Goal: Task Accomplishment & Management: Manage account settings

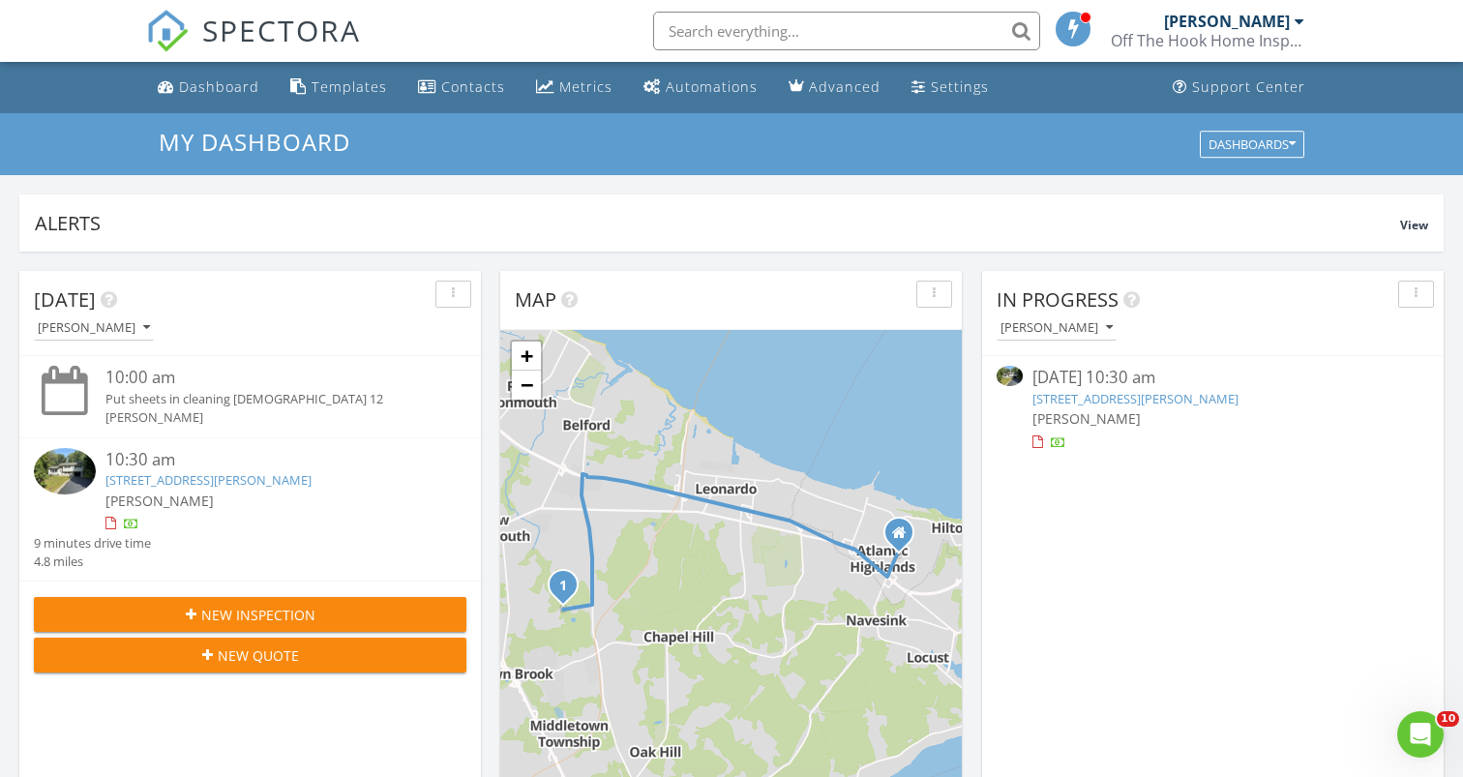
click at [1094, 396] on link "[STREET_ADDRESS][PERSON_NAME]" at bounding box center [1135, 398] width 206 height 17
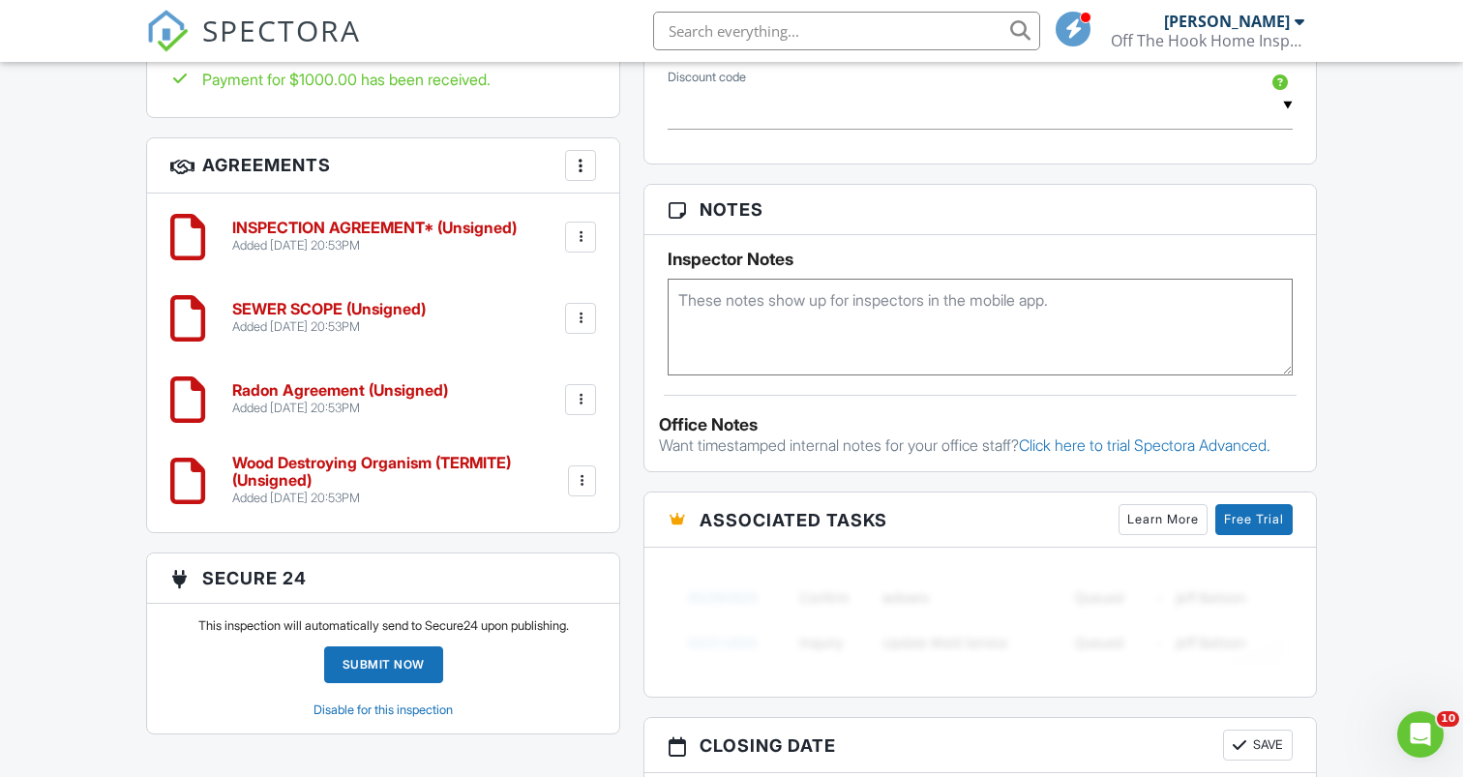
scroll to position [1280, 0]
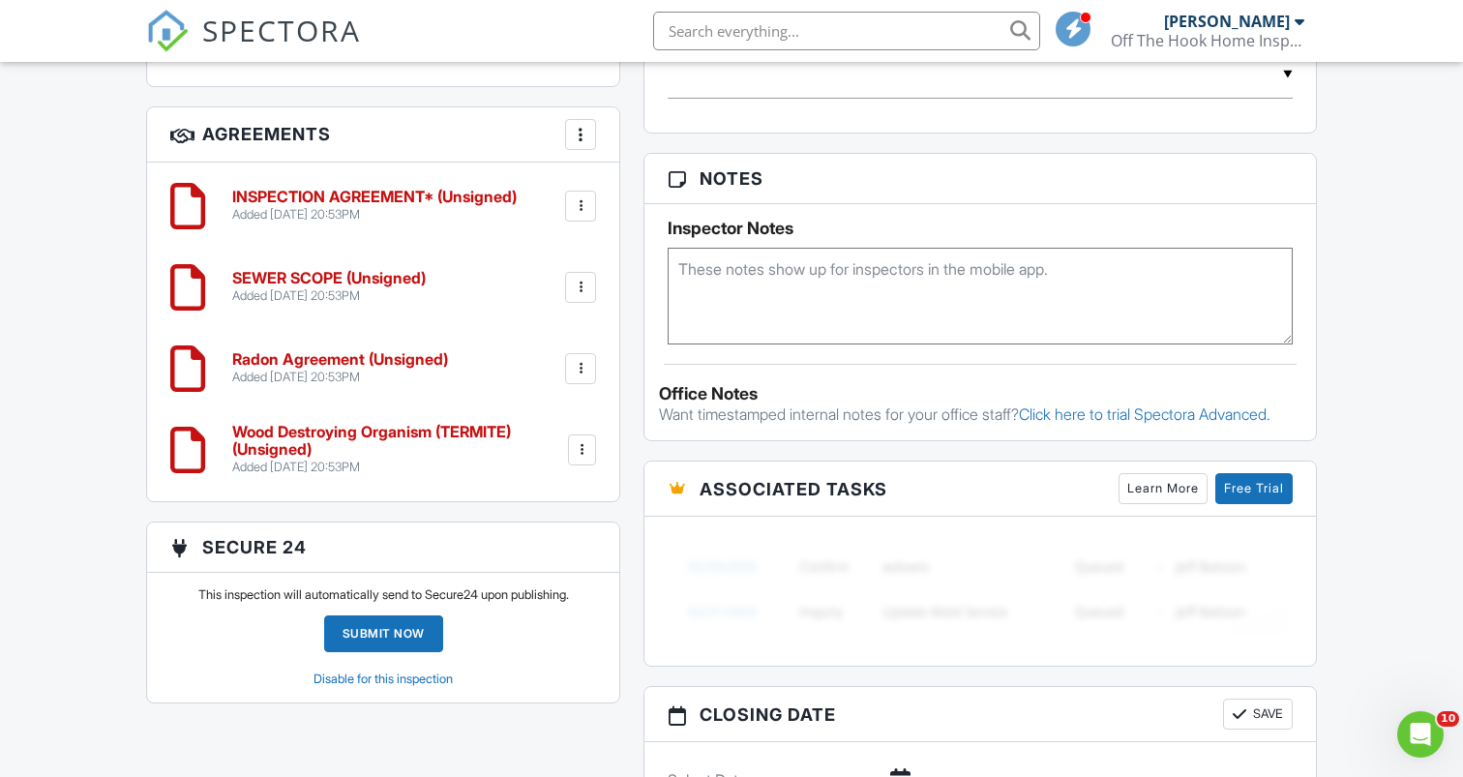
click at [443, 681] on link "Disable for this inspection" at bounding box center [382, 678] width 139 height 15
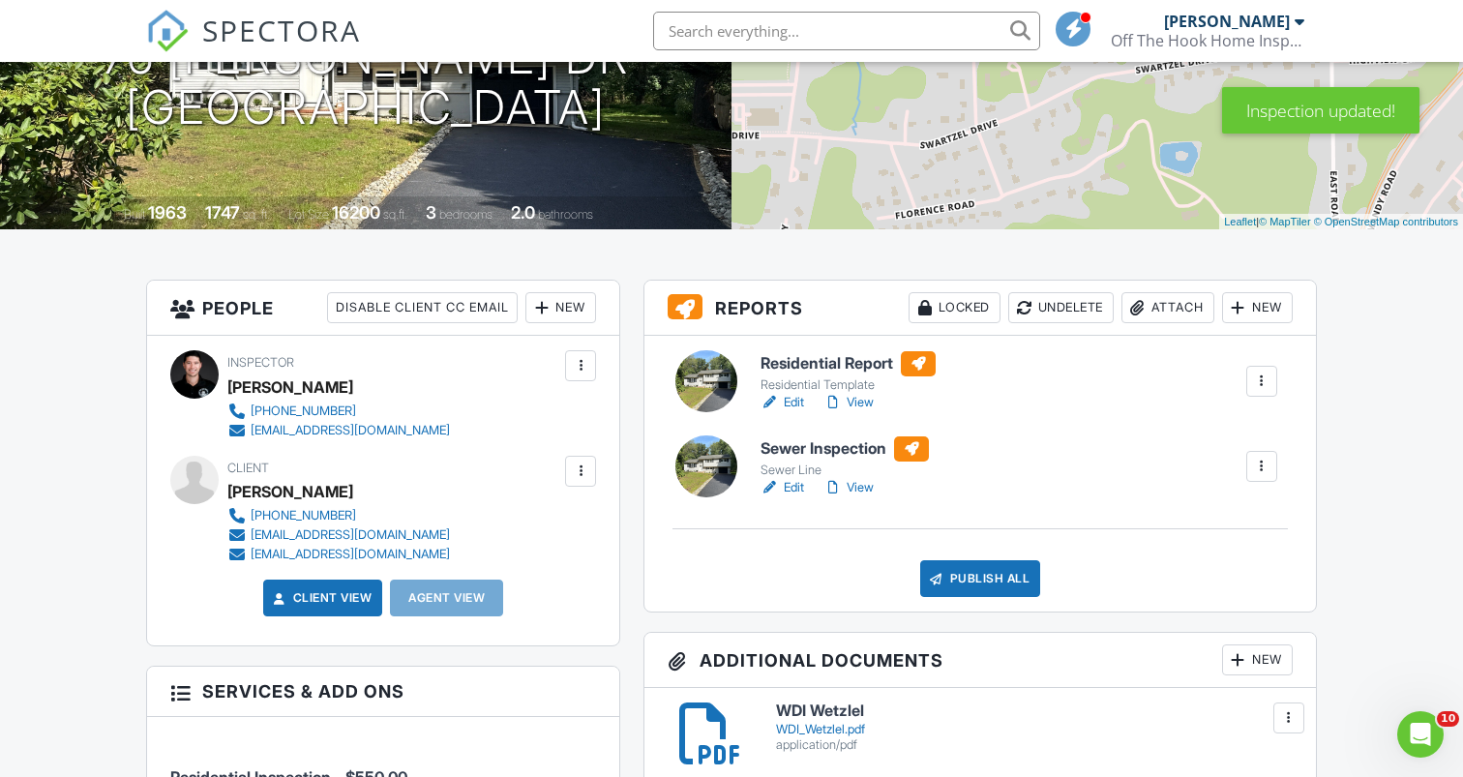
scroll to position [282, 0]
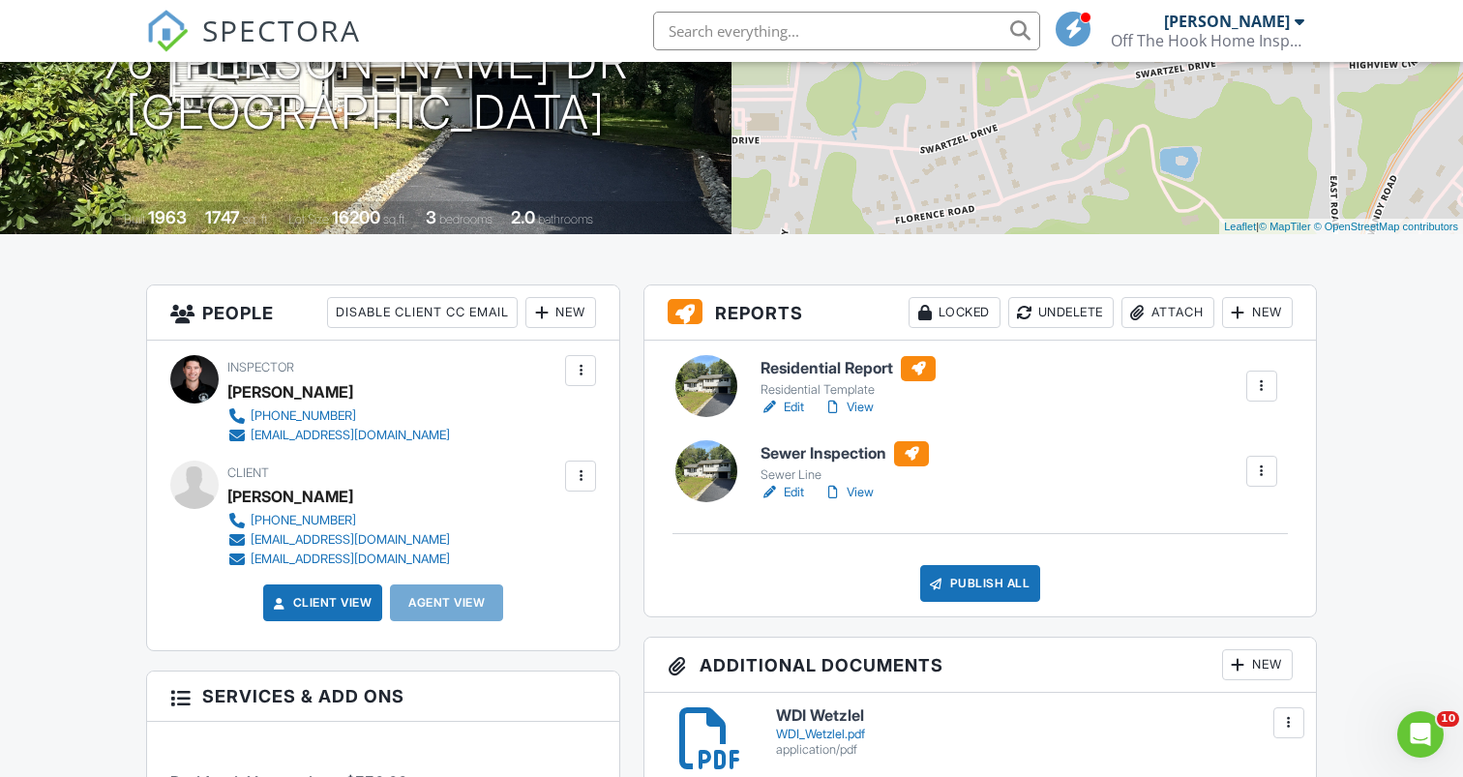
click at [861, 407] on link "View" at bounding box center [848, 407] width 50 height 19
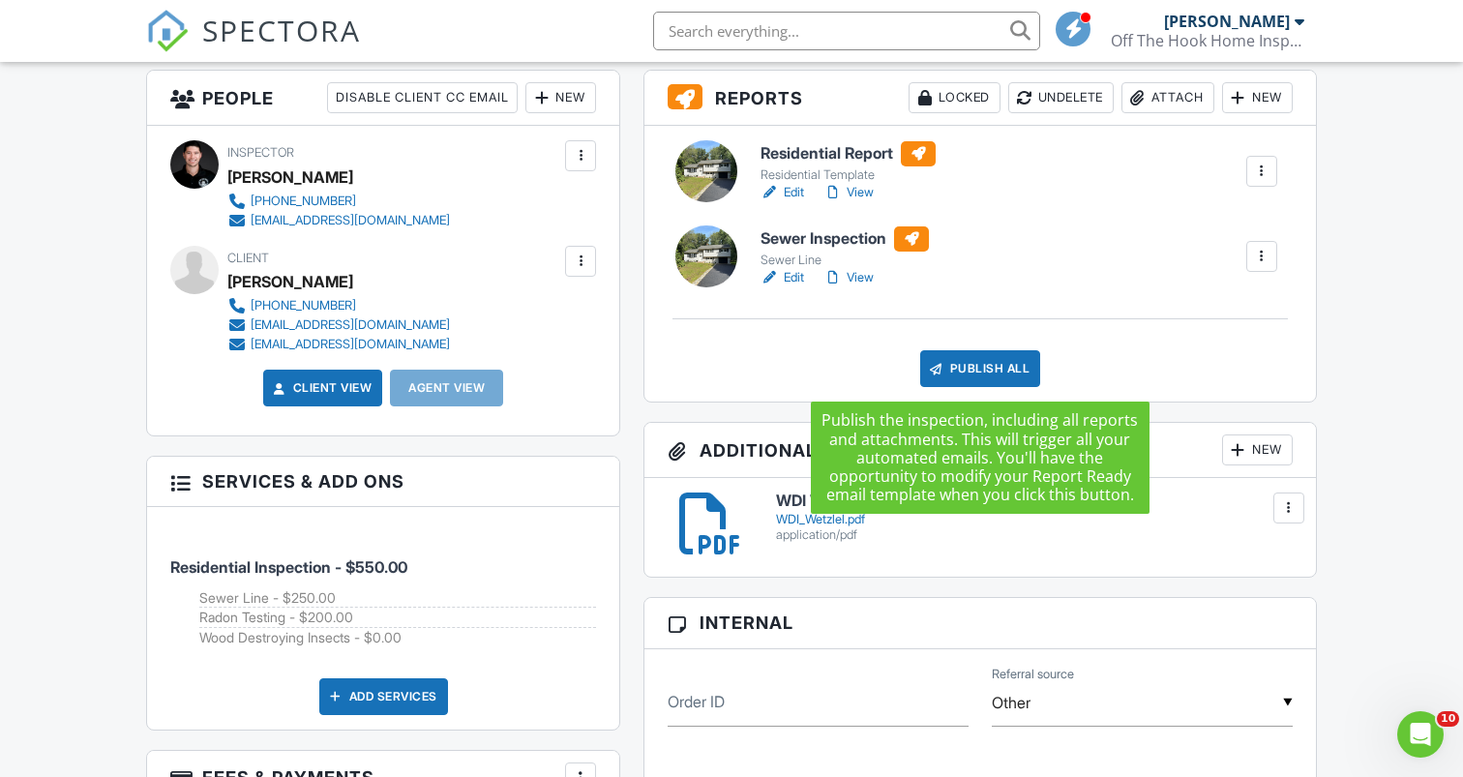
scroll to position [494, 0]
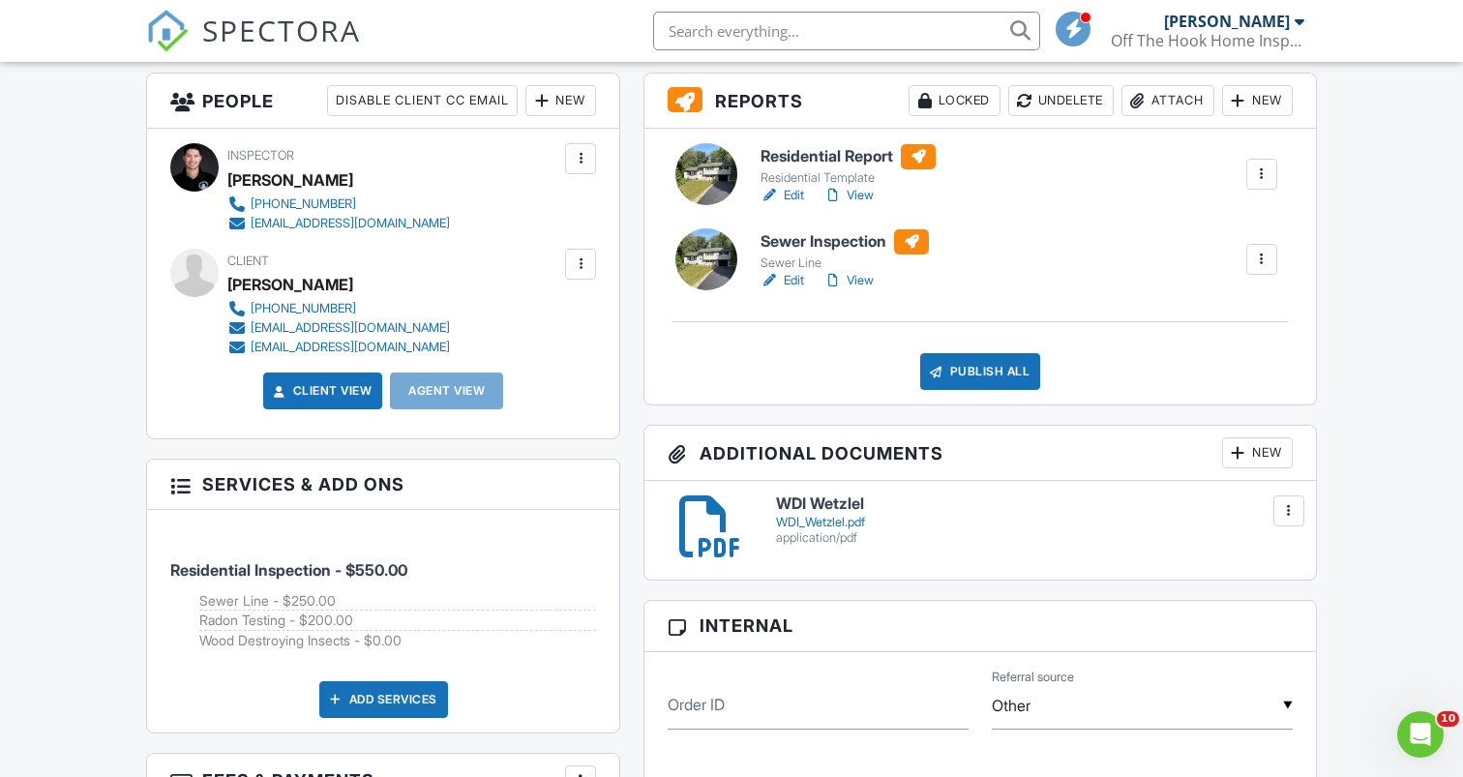
click at [1011, 378] on div "Publish All" at bounding box center [980, 371] width 121 height 37
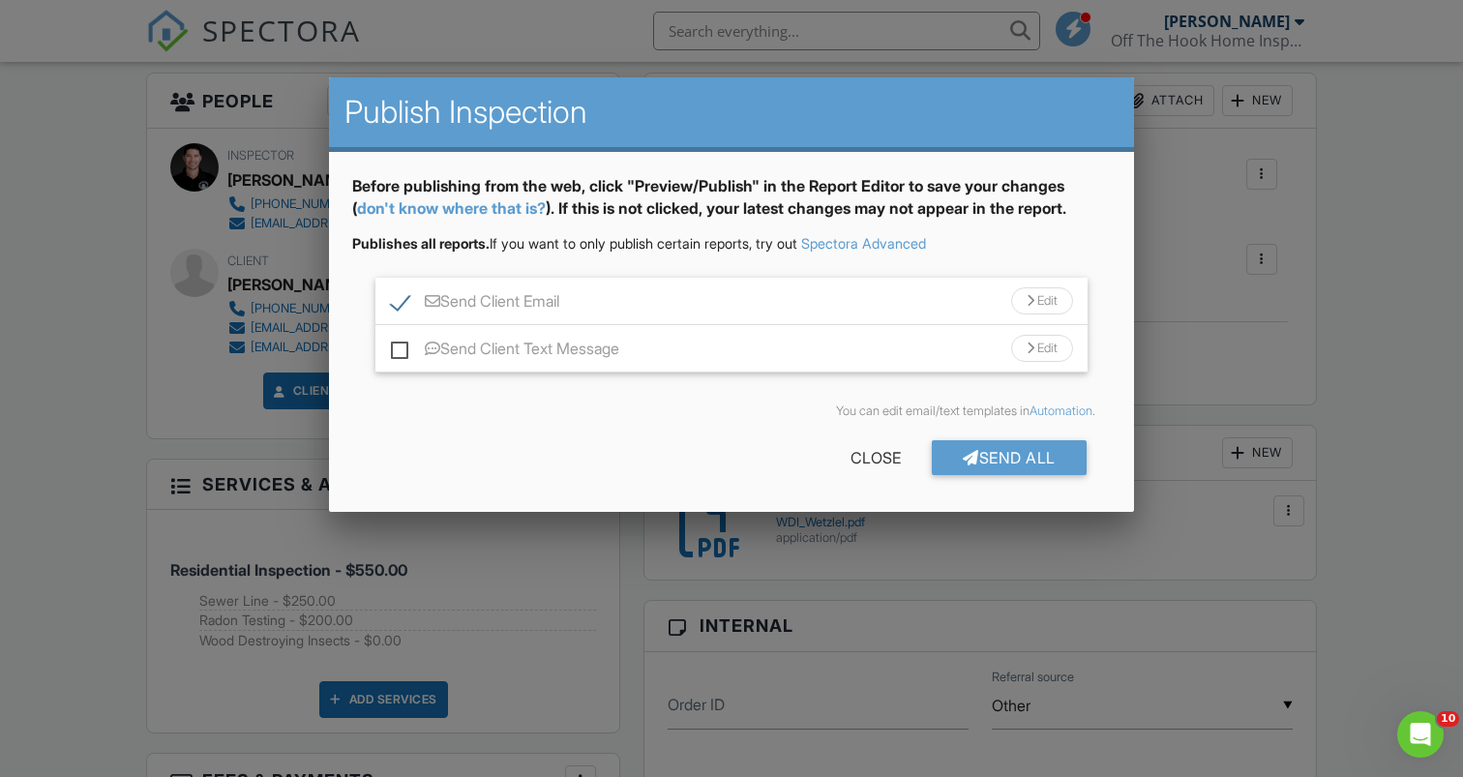
click at [406, 344] on label "Send Client Text Message" at bounding box center [505, 352] width 228 height 24
click at [403, 344] on input "Send Client Text Message" at bounding box center [397, 339] width 13 height 13
checkbox input "true"
click at [846, 456] on div "Close" at bounding box center [875, 457] width 112 height 35
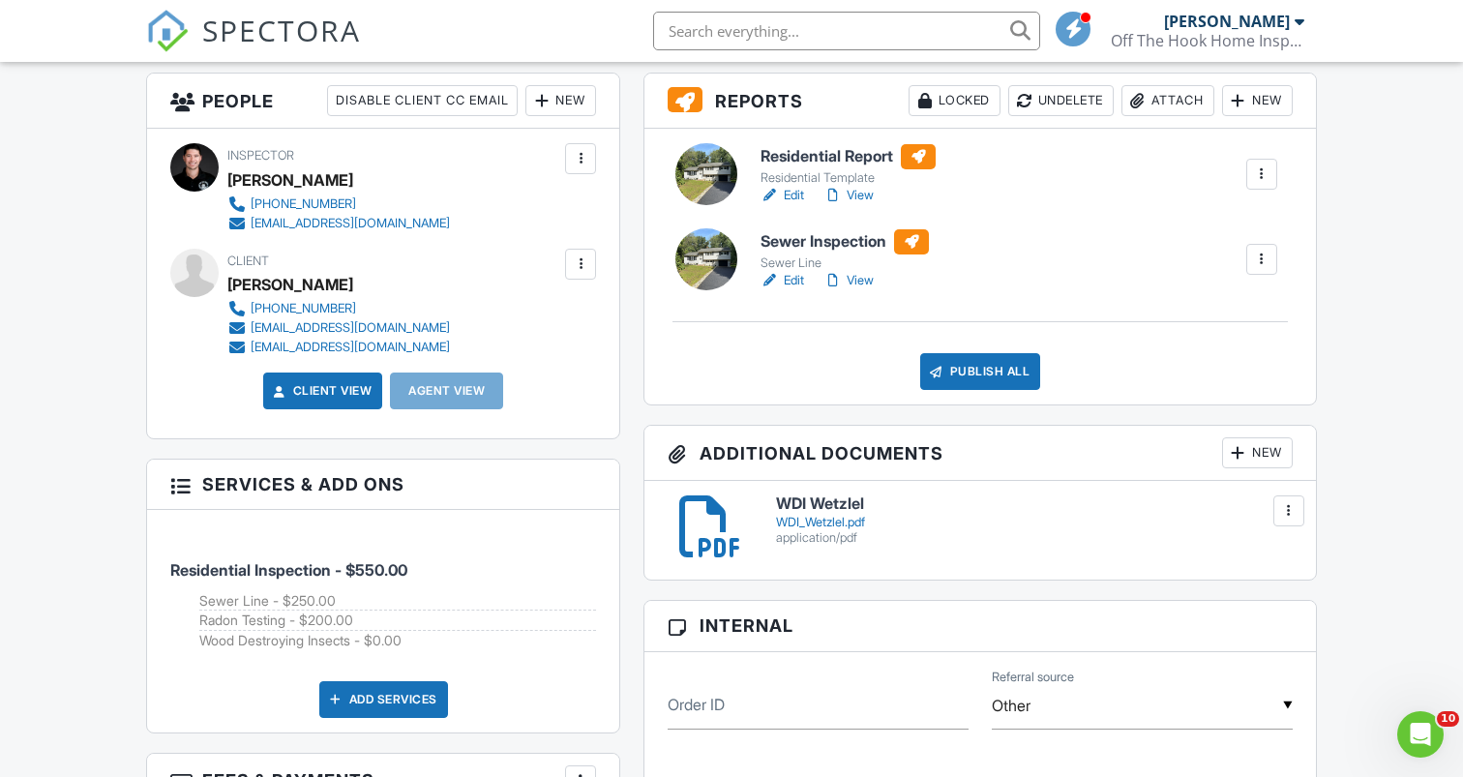
click at [579, 103] on div "New" at bounding box center [560, 100] width 71 height 31
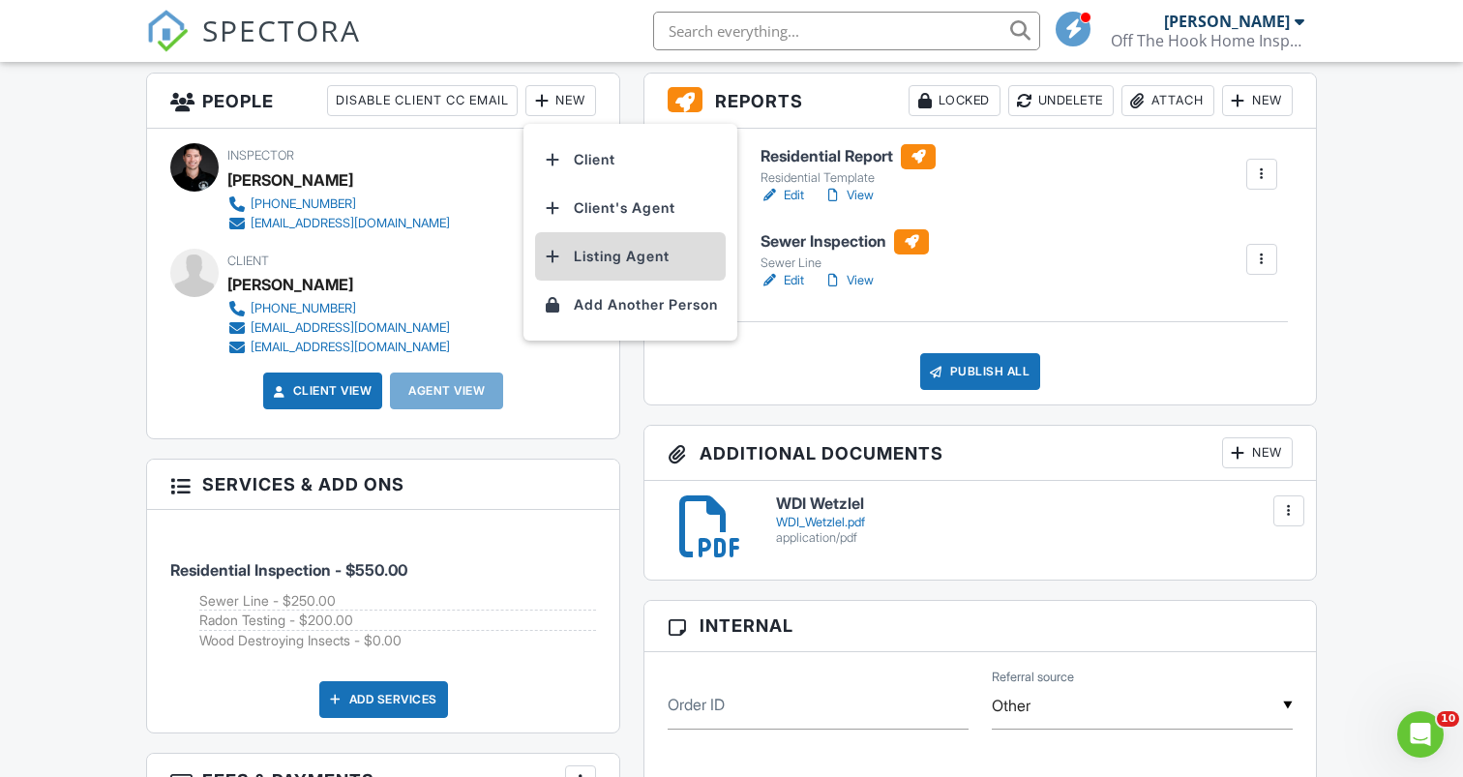
click at [637, 254] on li "Listing Agent" at bounding box center [630, 256] width 191 height 48
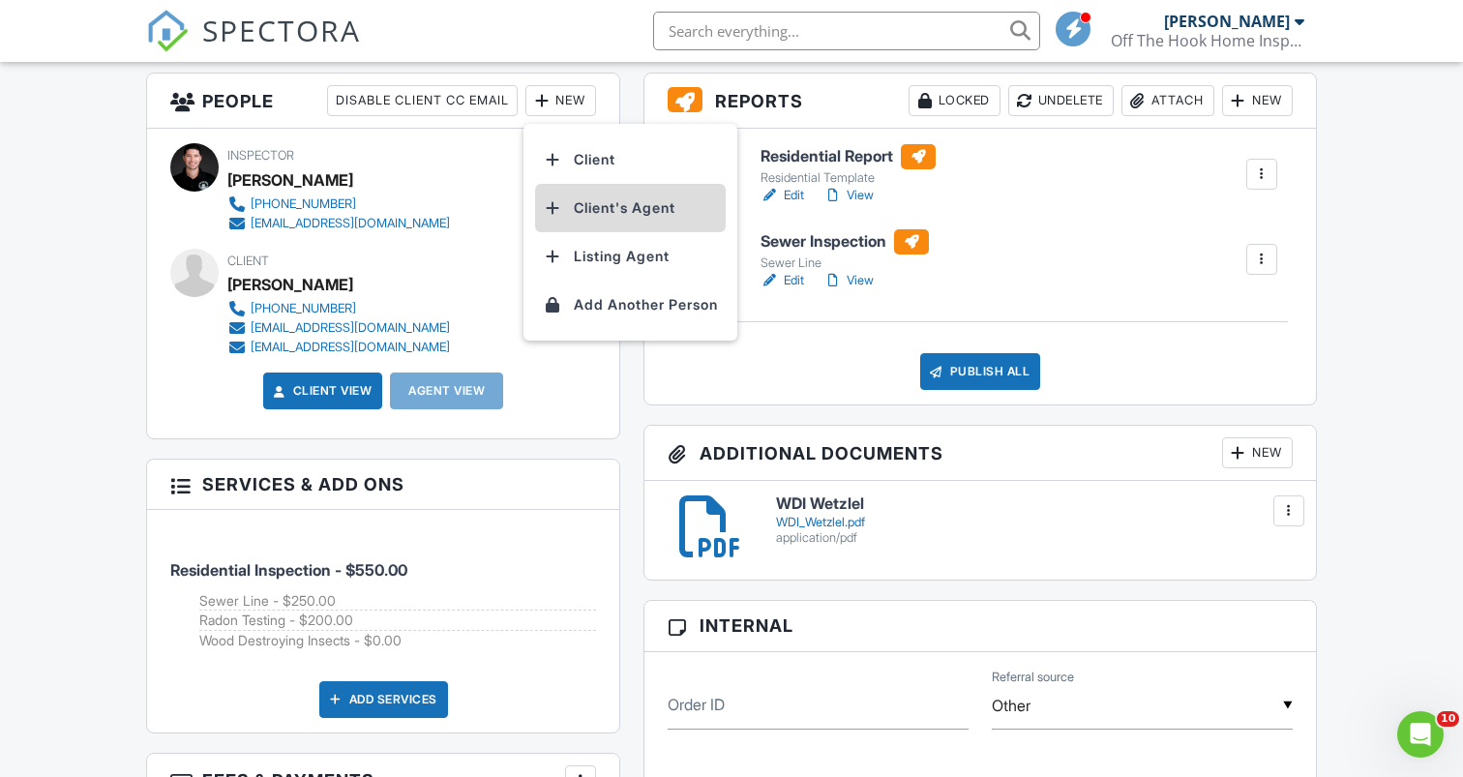
click at [610, 199] on li "Client's Agent" at bounding box center [630, 208] width 191 height 48
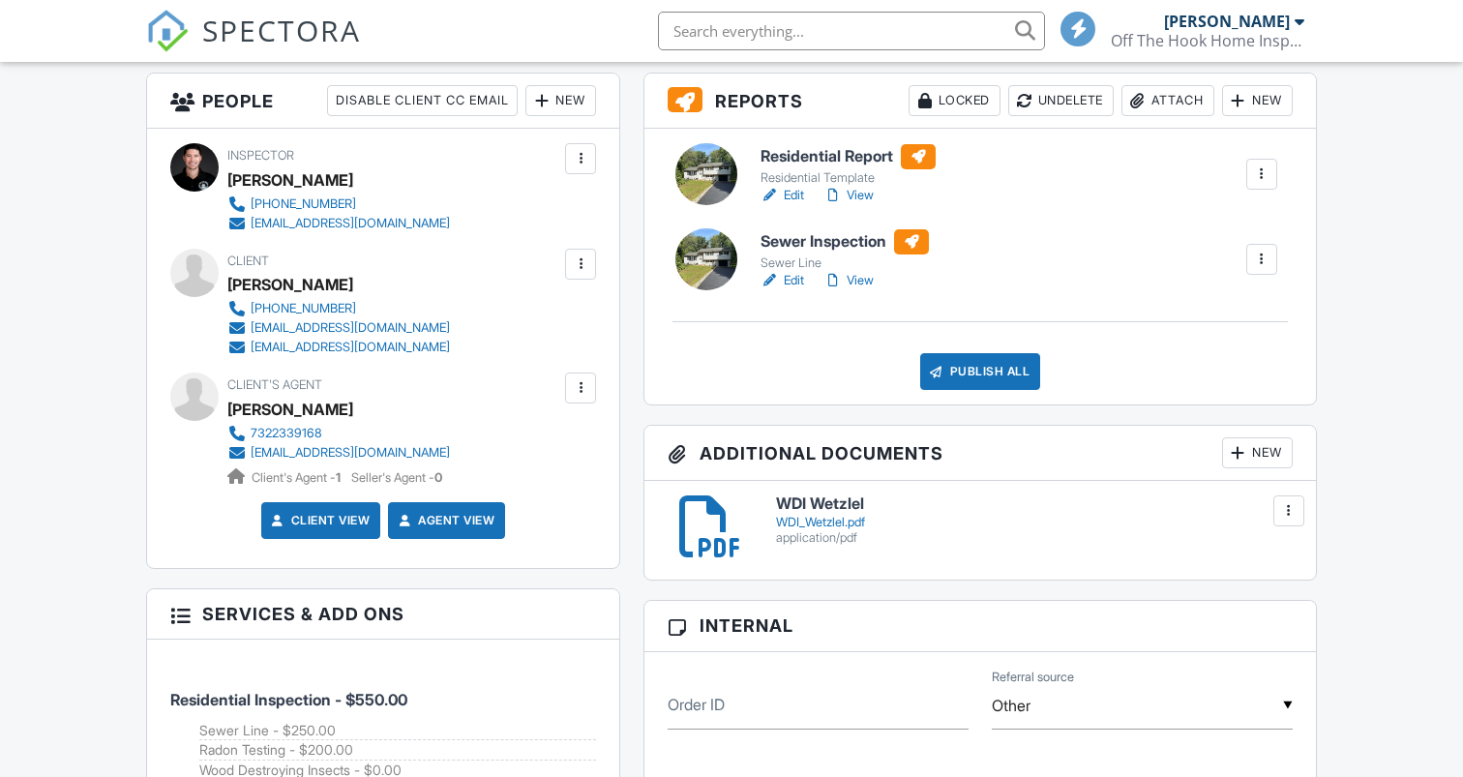
scroll to position [494, 0]
click at [1010, 385] on div "Publish All" at bounding box center [980, 371] width 121 height 37
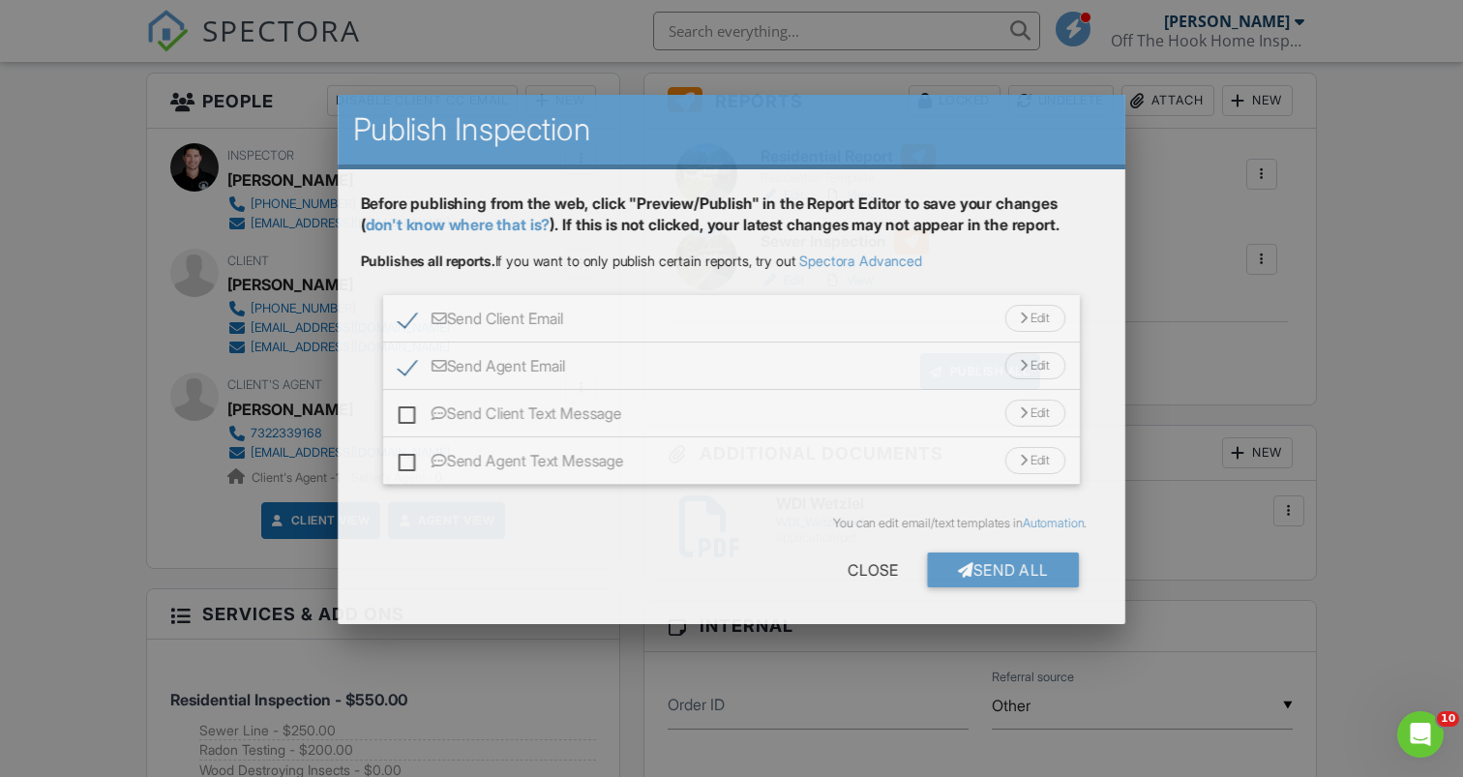
scroll to position [0, 0]
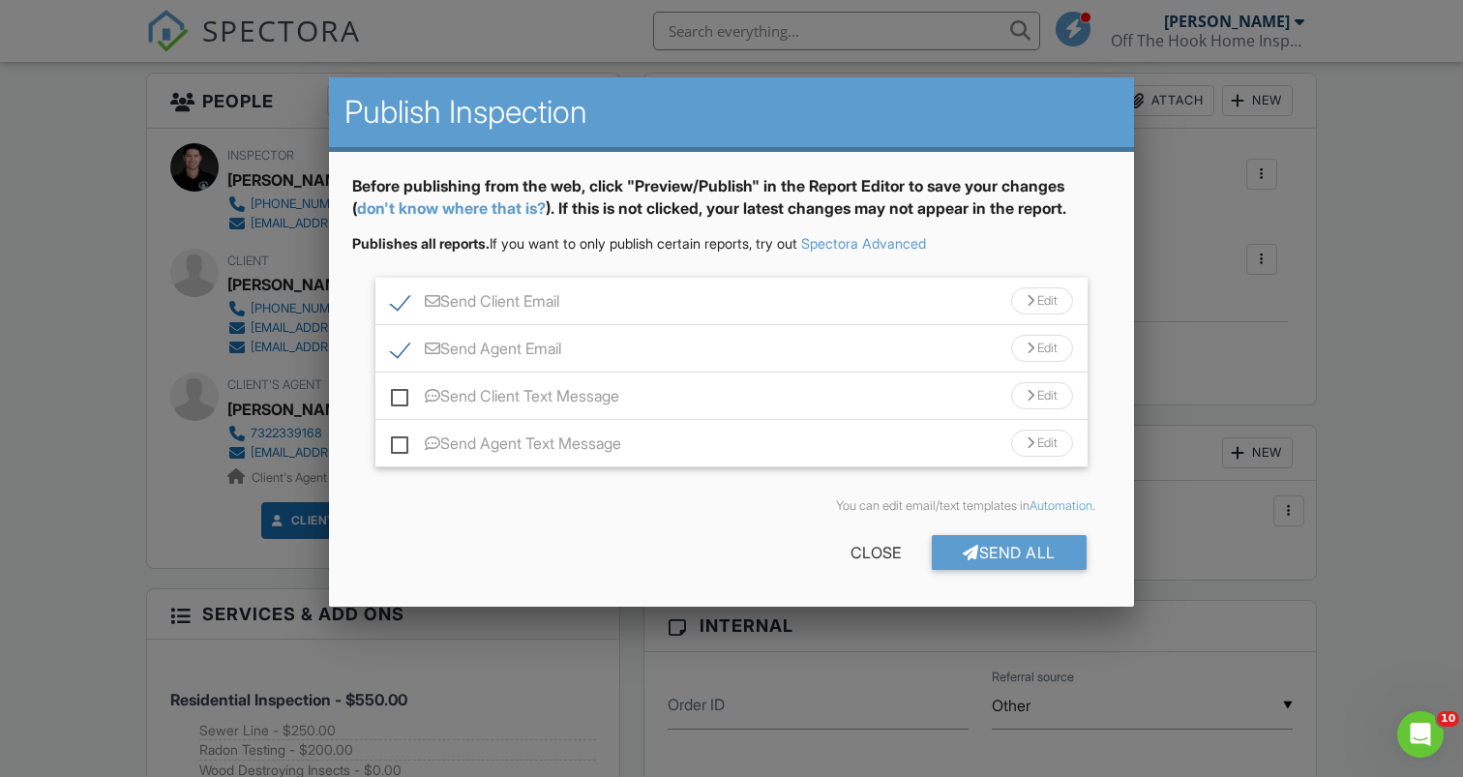
click at [400, 406] on label "Send Client Text Message" at bounding box center [505, 399] width 228 height 24
click at [400, 393] on input "Send Client Text Message" at bounding box center [397, 386] width 13 height 13
checkbox input "true"
click at [402, 443] on label "Send Agent Text Message" at bounding box center [506, 446] width 230 height 24
click at [402, 440] on input "Send Agent Text Message" at bounding box center [397, 434] width 13 height 13
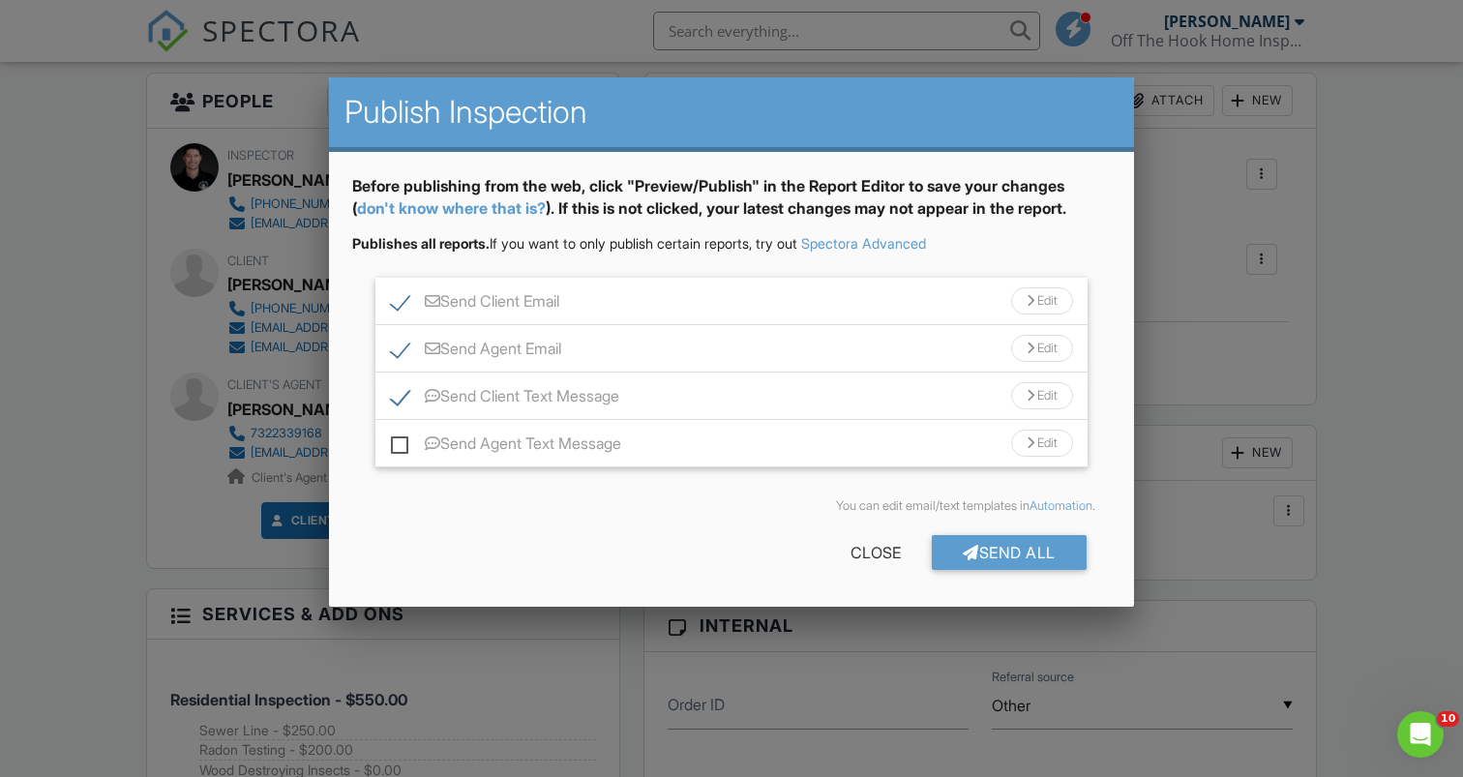
checkbox input "true"
click at [1033, 544] on div "Send All" at bounding box center [1009, 552] width 155 height 35
